Goal: Task Accomplishment & Management: Use online tool/utility

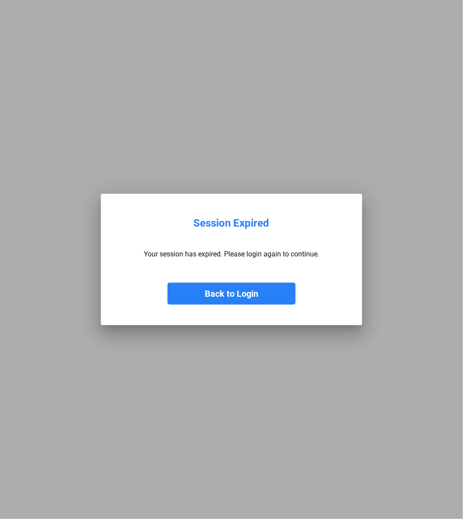
click at [232, 285] on button "Back to Login" at bounding box center [231, 294] width 128 height 22
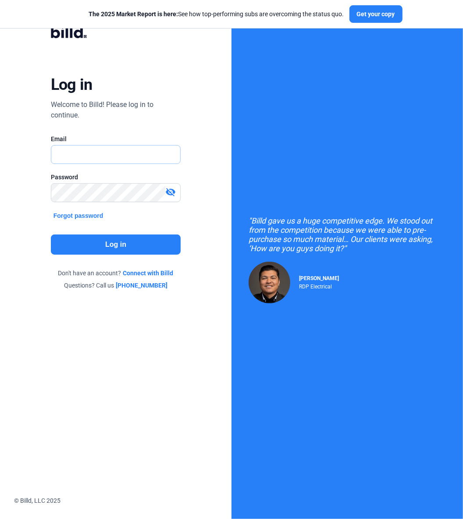
type input "[EMAIL_ADDRESS][DOMAIN_NAME]"
click at [152, 240] on button "Log in" at bounding box center [116, 244] width 130 height 20
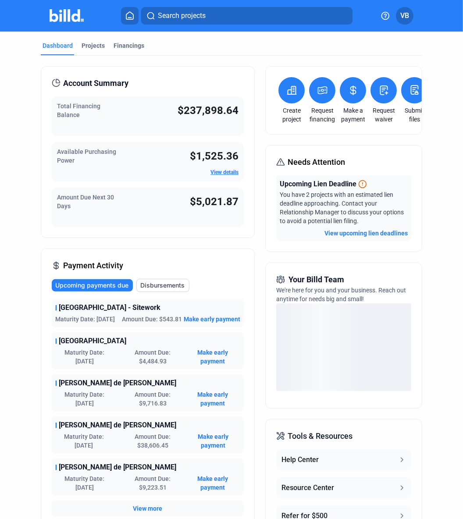
click at [379, 91] on icon at bounding box center [383, 90] width 11 height 11
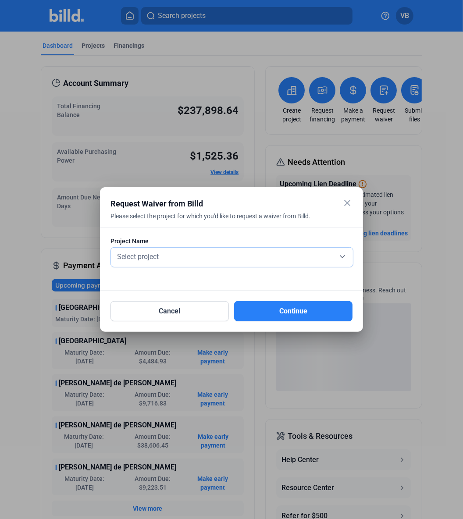
click at [177, 255] on div "Select project" at bounding box center [231, 256] width 233 height 12
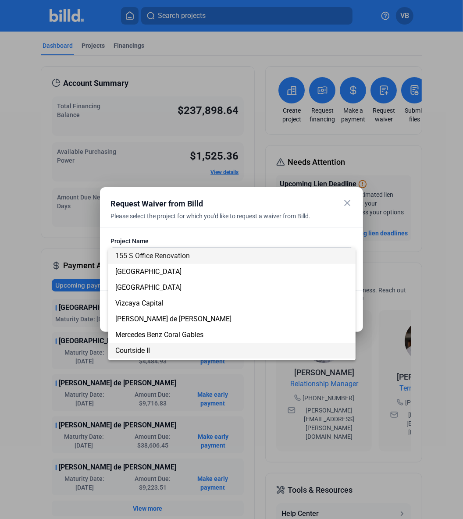
click at [150, 345] on span "Courtside II" at bounding box center [231, 351] width 233 height 16
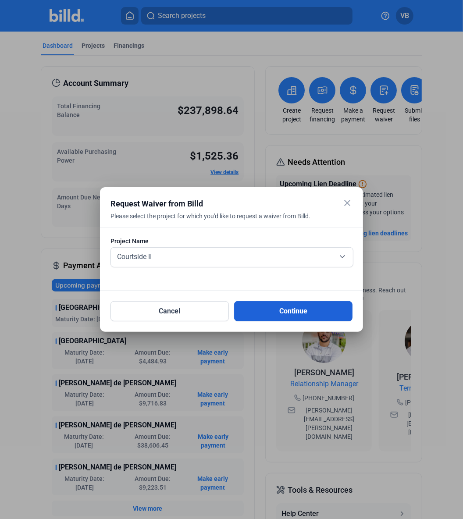
click at [277, 314] on button "Continue" at bounding box center [293, 311] width 118 height 20
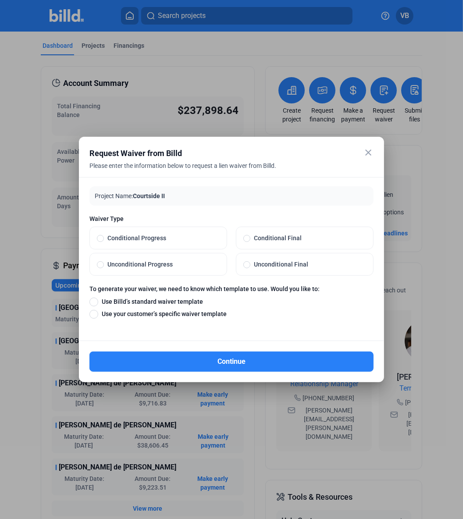
click at [192, 265] on span "Unconditional Progress" at bounding box center [162, 264] width 116 height 9
click at [104, 265] on input "Unconditional Progress" at bounding box center [100, 264] width 7 height 8
radio input "true"
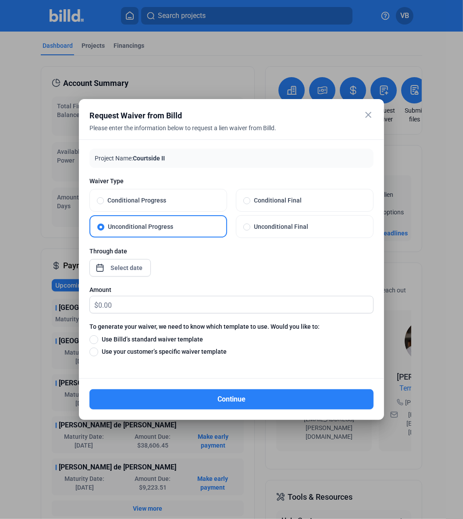
click at [130, 262] on div "close Request Waiver from Billd Please enter the information below to request a…" at bounding box center [231, 259] width 463 height 519
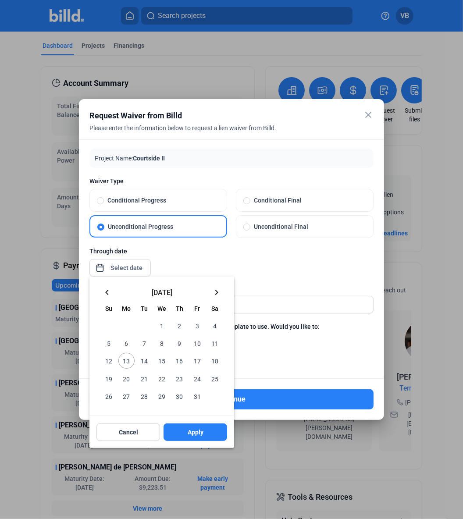
click at [108, 286] on button "keyboard_arrow_left" at bounding box center [107, 292] width 18 height 18
click at [147, 396] on span "30" at bounding box center [144, 396] width 16 height 16
click at [183, 431] on button "Apply" at bounding box center [195, 432] width 64 height 18
type input "[DATE]"
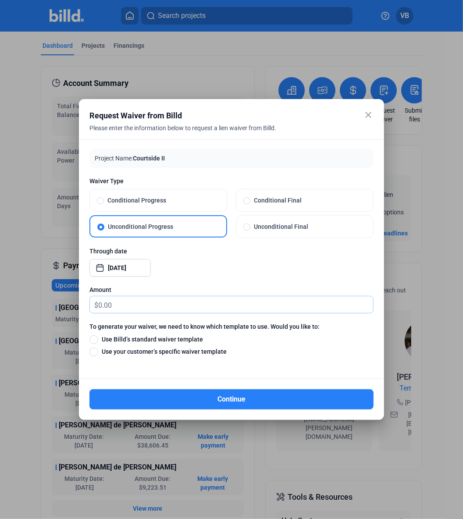
click at [176, 306] on input "text" at bounding box center [235, 304] width 275 height 17
type input "10"
click at [154, 338] on span "Use Billd’s standard waiver template" at bounding box center [150, 339] width 105 height 9
click at [98, 338] on input "Use Billd’s standard waiver template" at bounding box center [93, 339] width 9 height 10
radio input "true"
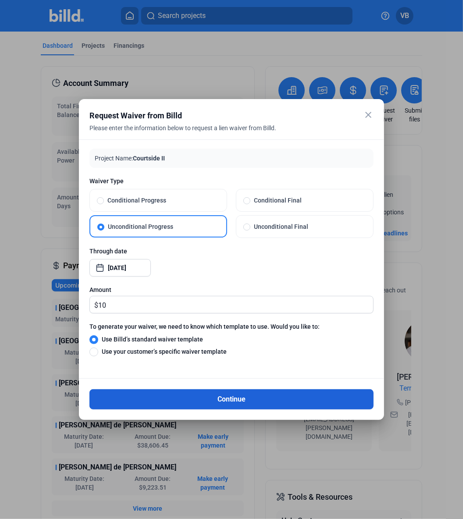
click at [167, 400] on button "Continue" at bounding box center [231, 399] width 284 height 20
